Goal: Transaction & Acquisition: Purchase product/service

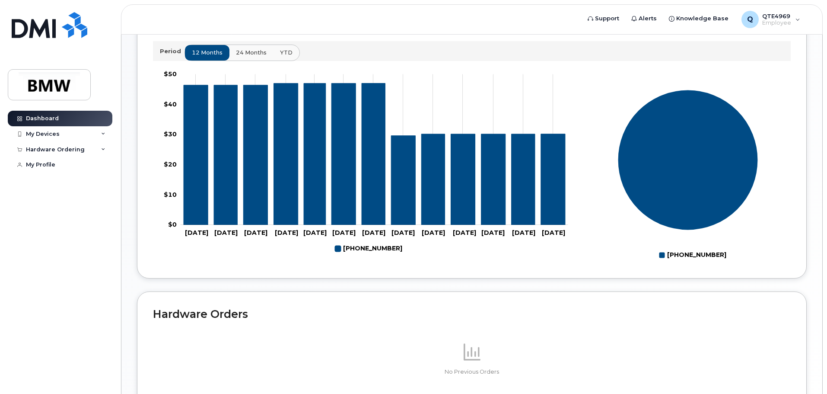
scroll to position [388, 0]
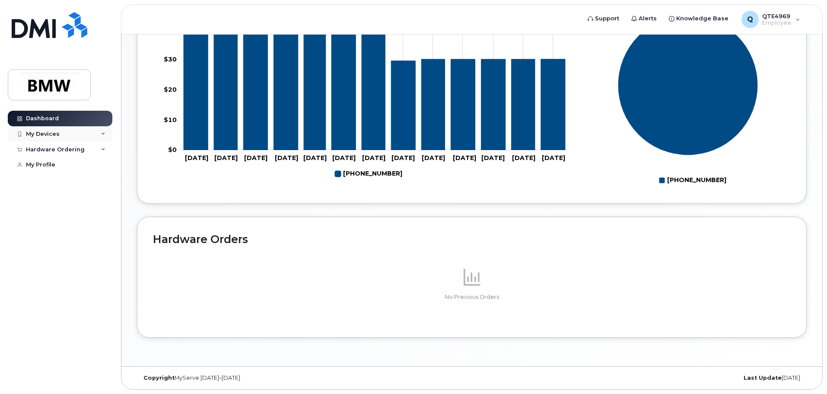
click at [95, 133] on div "My Devices" at bounding box center [60, 134] width 105 height 16
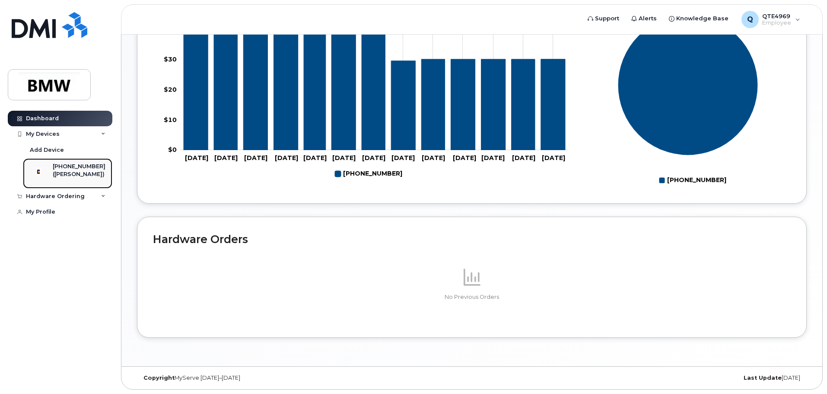
click at [65, 172] on div "([PERSON_NAME])" at bounding box center [79, 174] width 53 height 8
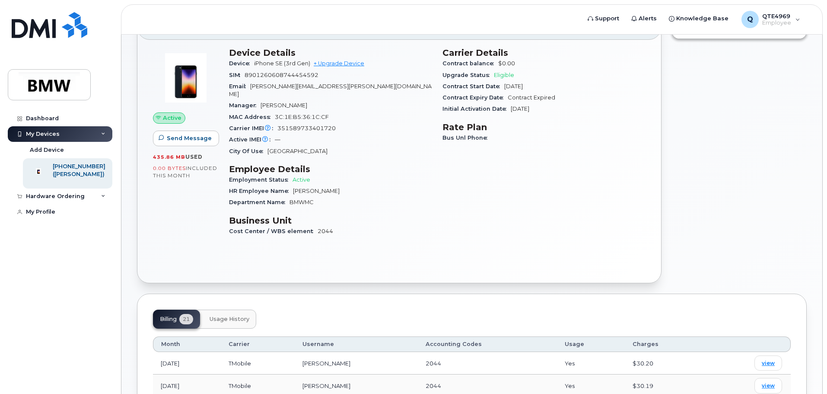
scroll to position [43, 0]
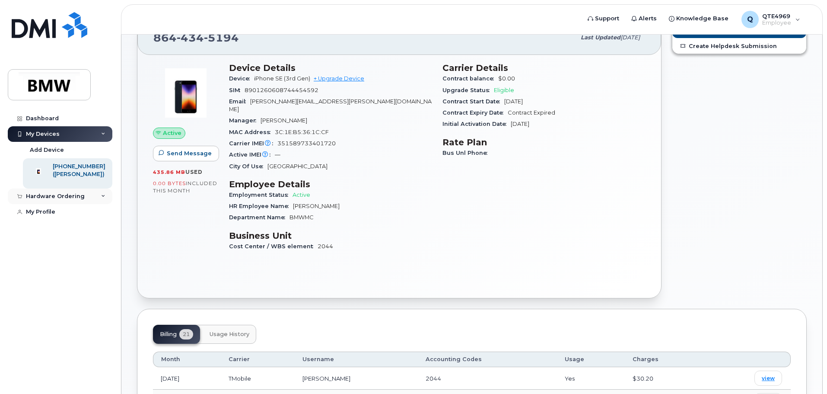
click at [97, 204] on div "Hardware Ordering" at bounding box center [60, 196] width 105 height 16
click at [45, 216] on div "New Order" at bounding box center [46, 212] width 33 height 8
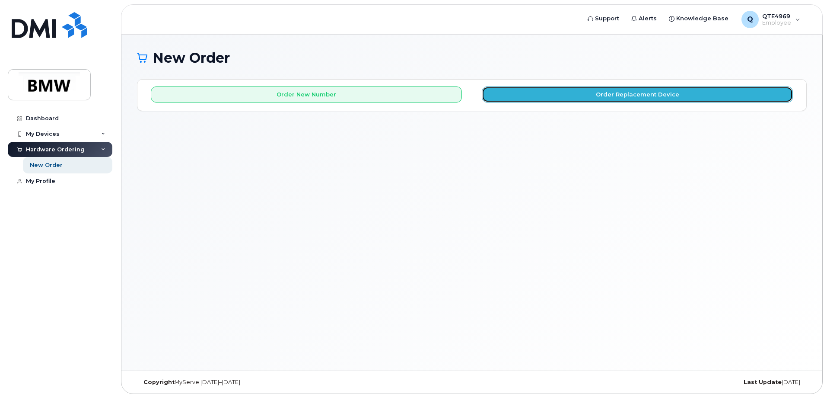
click at [552, 96] on button "Order Replacement Device" at bounding box center [637, 94] width 311 height 16
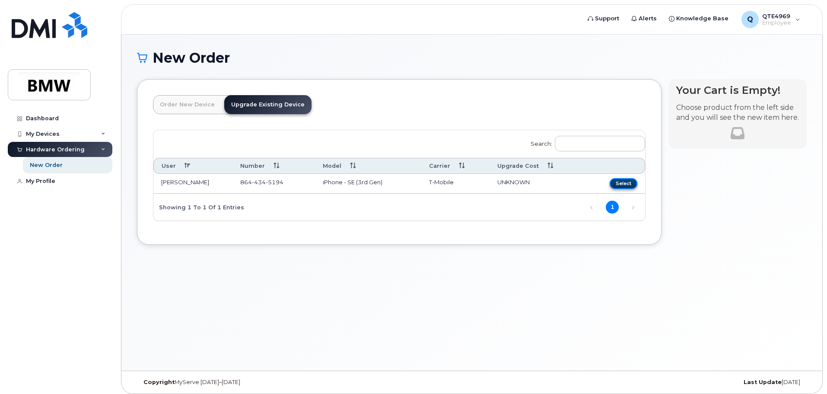
click at [626, 186] on button "Select" at bounding box center [624, 183] width 28 height 11
